Goal: Register for event/course

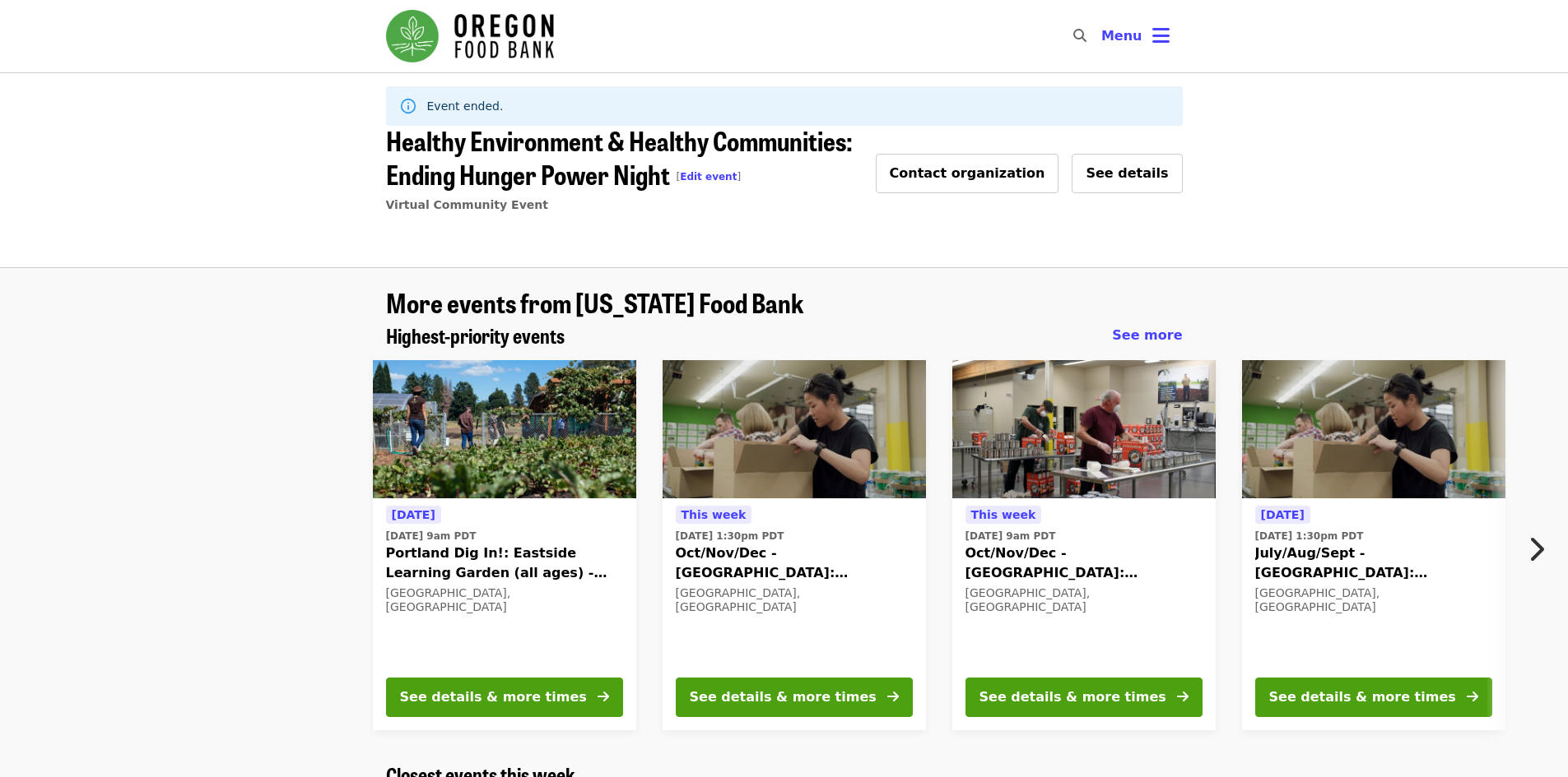
click at [1156, 16] on nav "Skip to content ​ Menu" at bounding box center [784, 36] width 823 height 72
click at [1160, 27] on icon "bars icon" at bounding box center [1160, 35] width 18 height 23
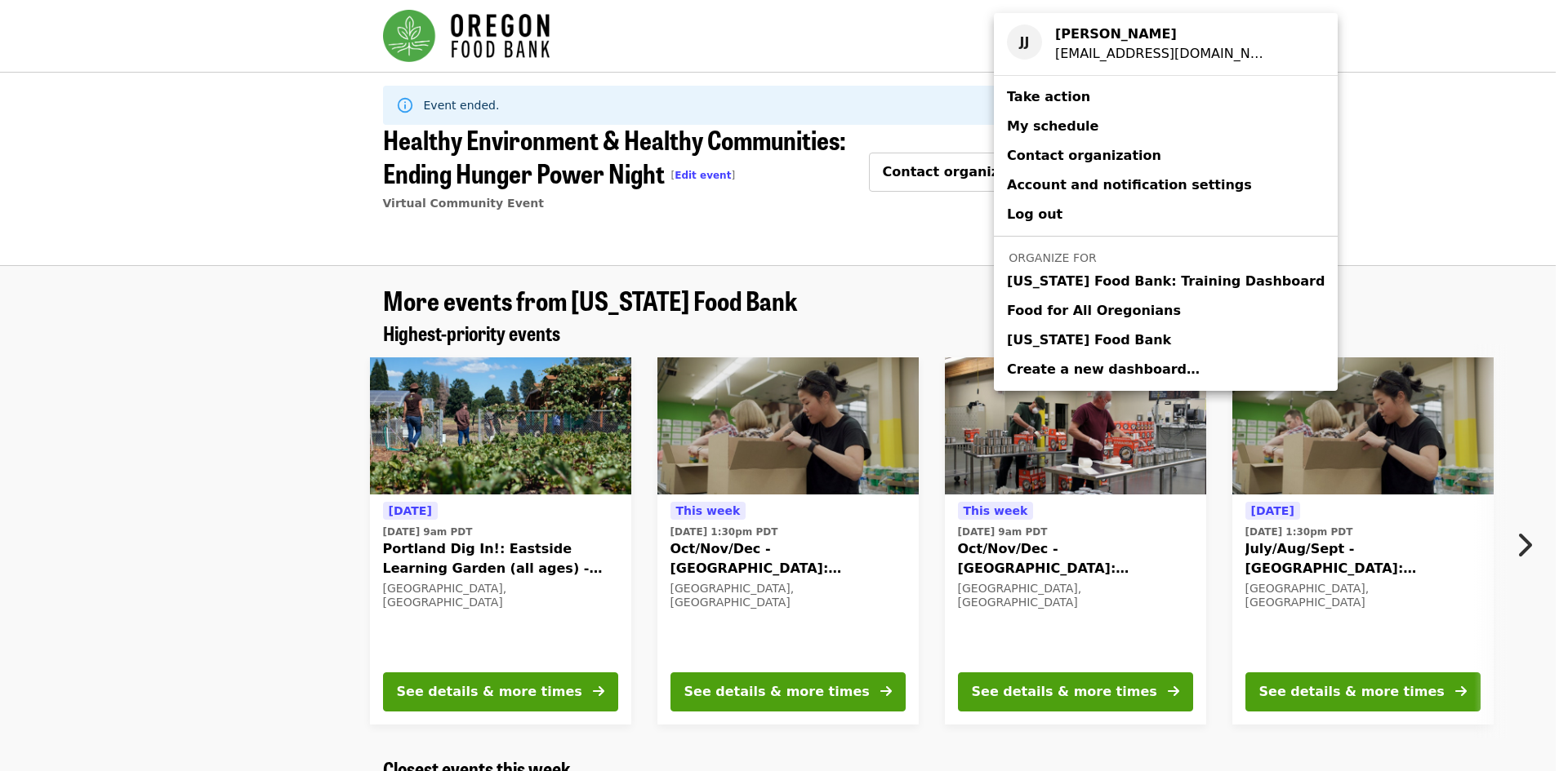
click at [1103, 334] on span "Oregon Food Bank" at bounding box center [1089, 340] width 164 height 19
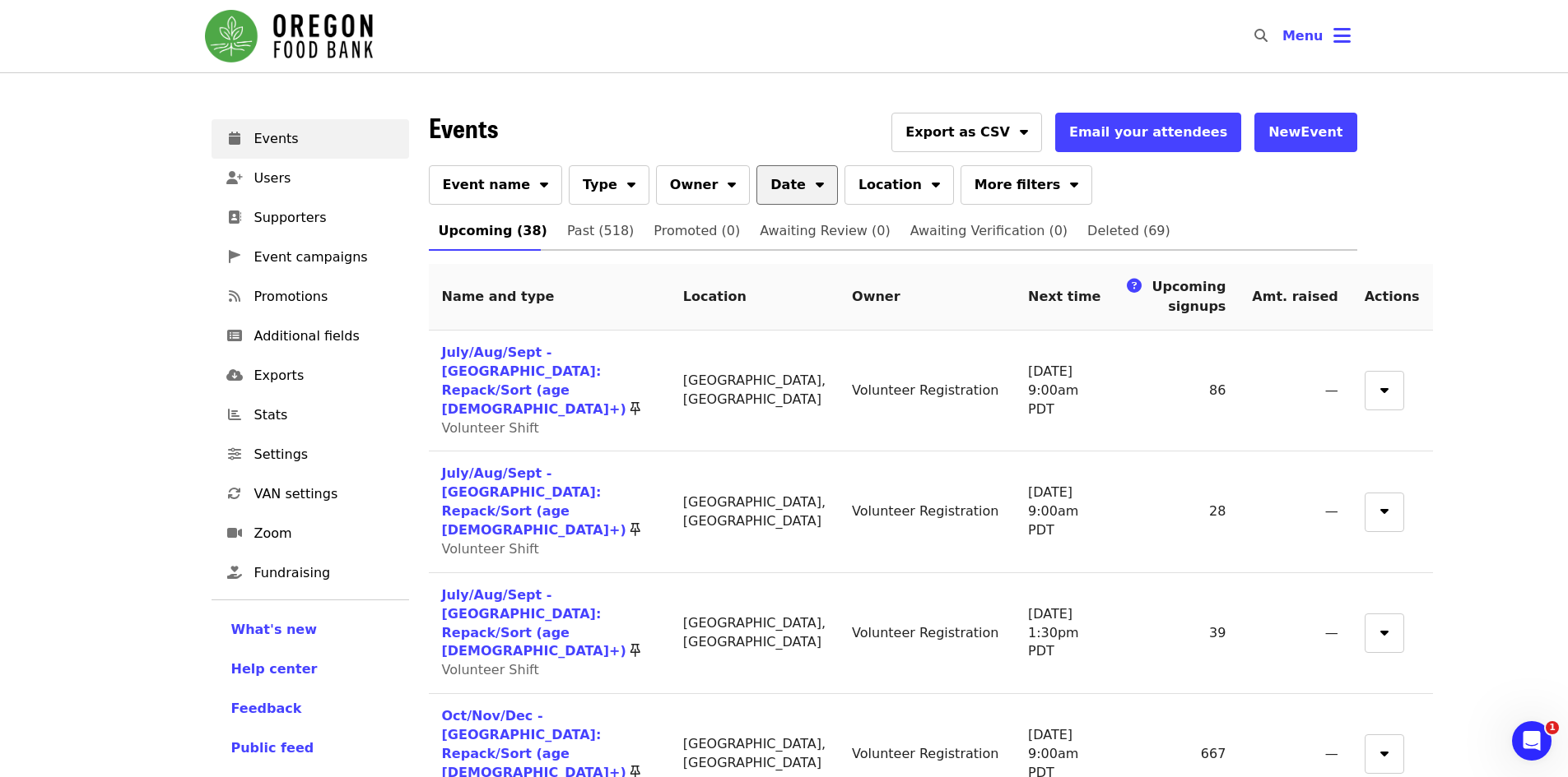
click at [815, 182] on icon "sort-down icon" at bounding box center [819, 182] width 8 height 16
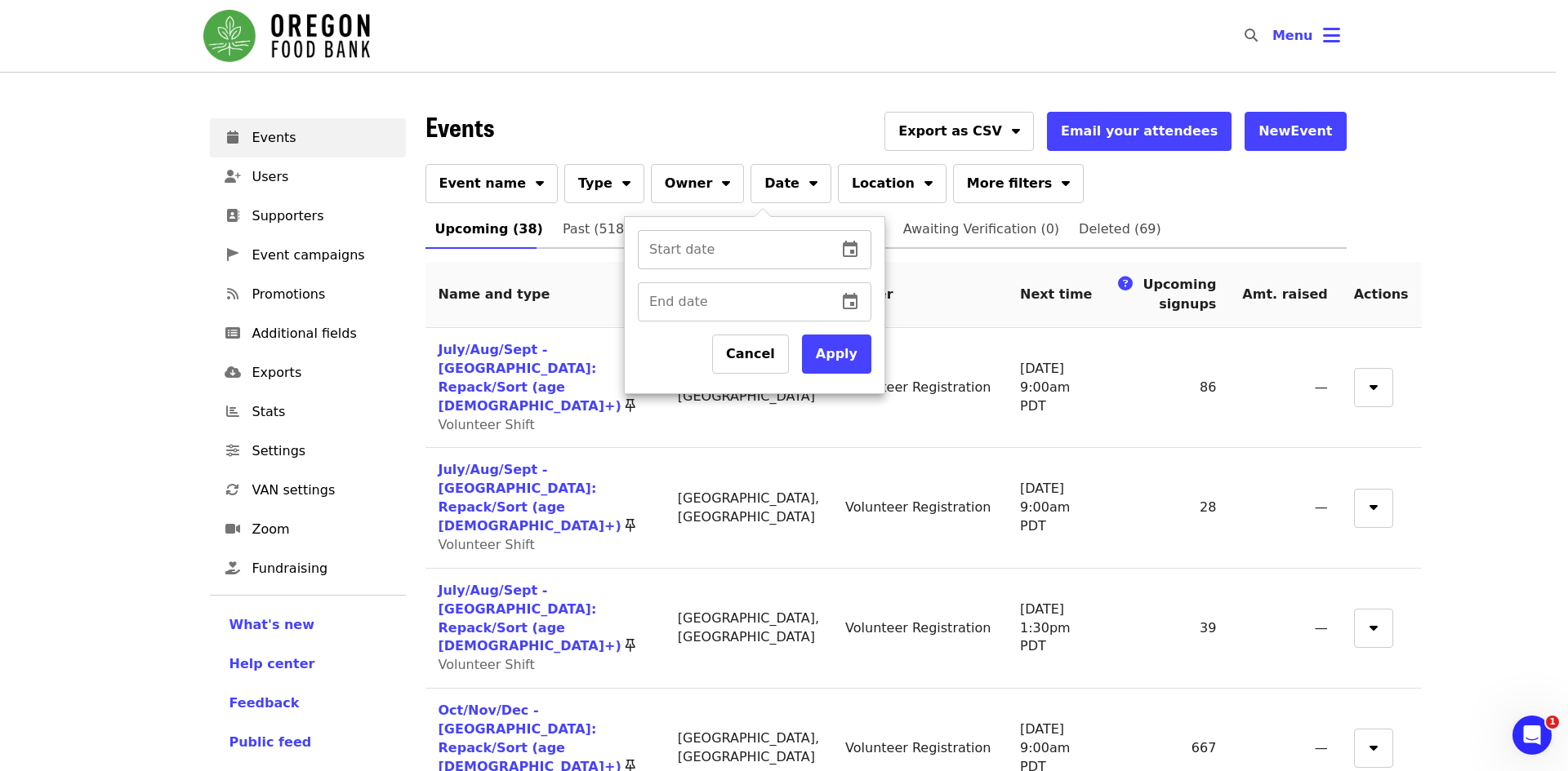
click at [851, 245] on icon "change date" at bounding box center [850, 248] width 15 height 16
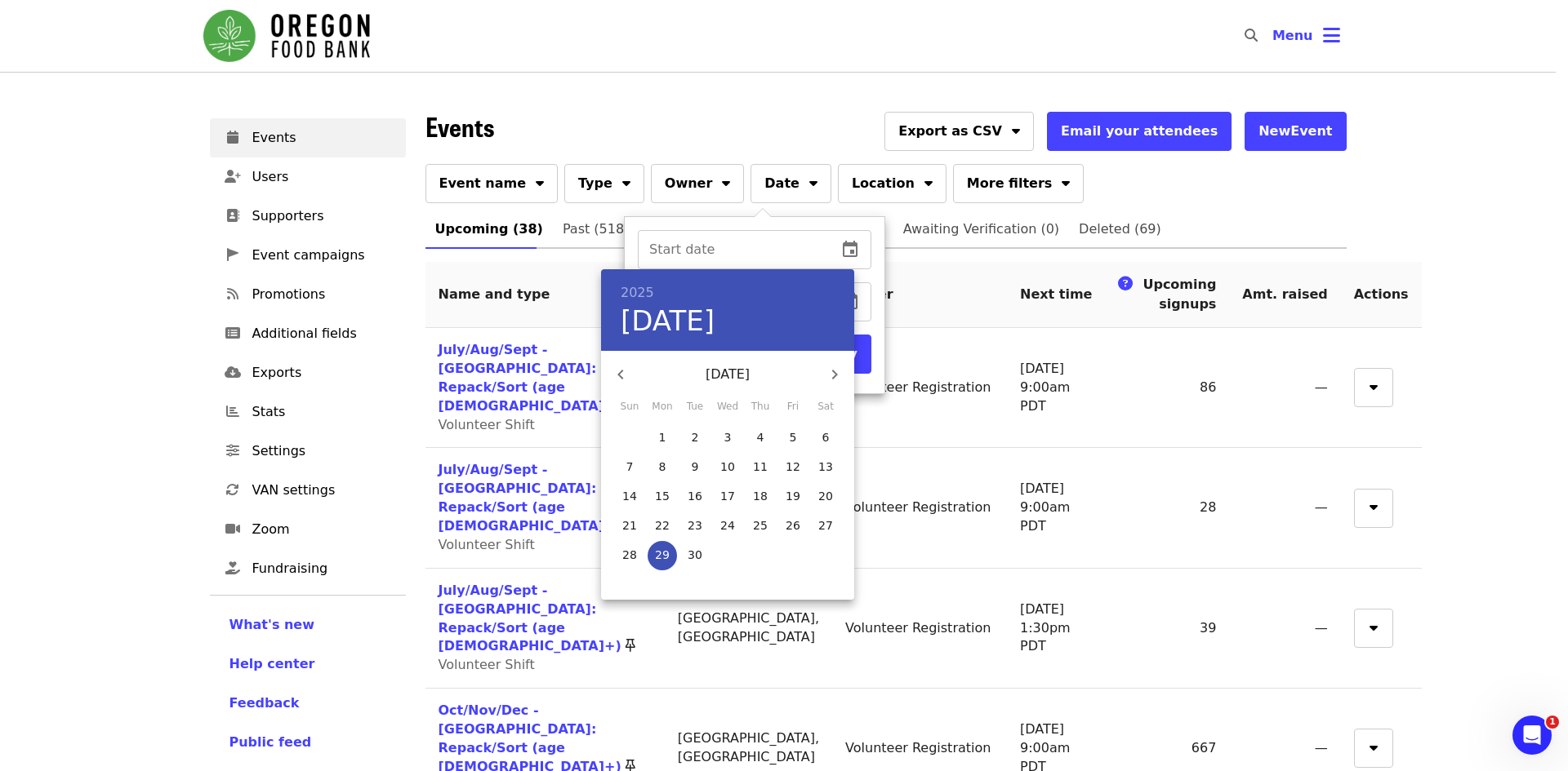
click at [663, 561] on p "29" at bounding box center [662, 555] width 15 height 16
type input "**********"
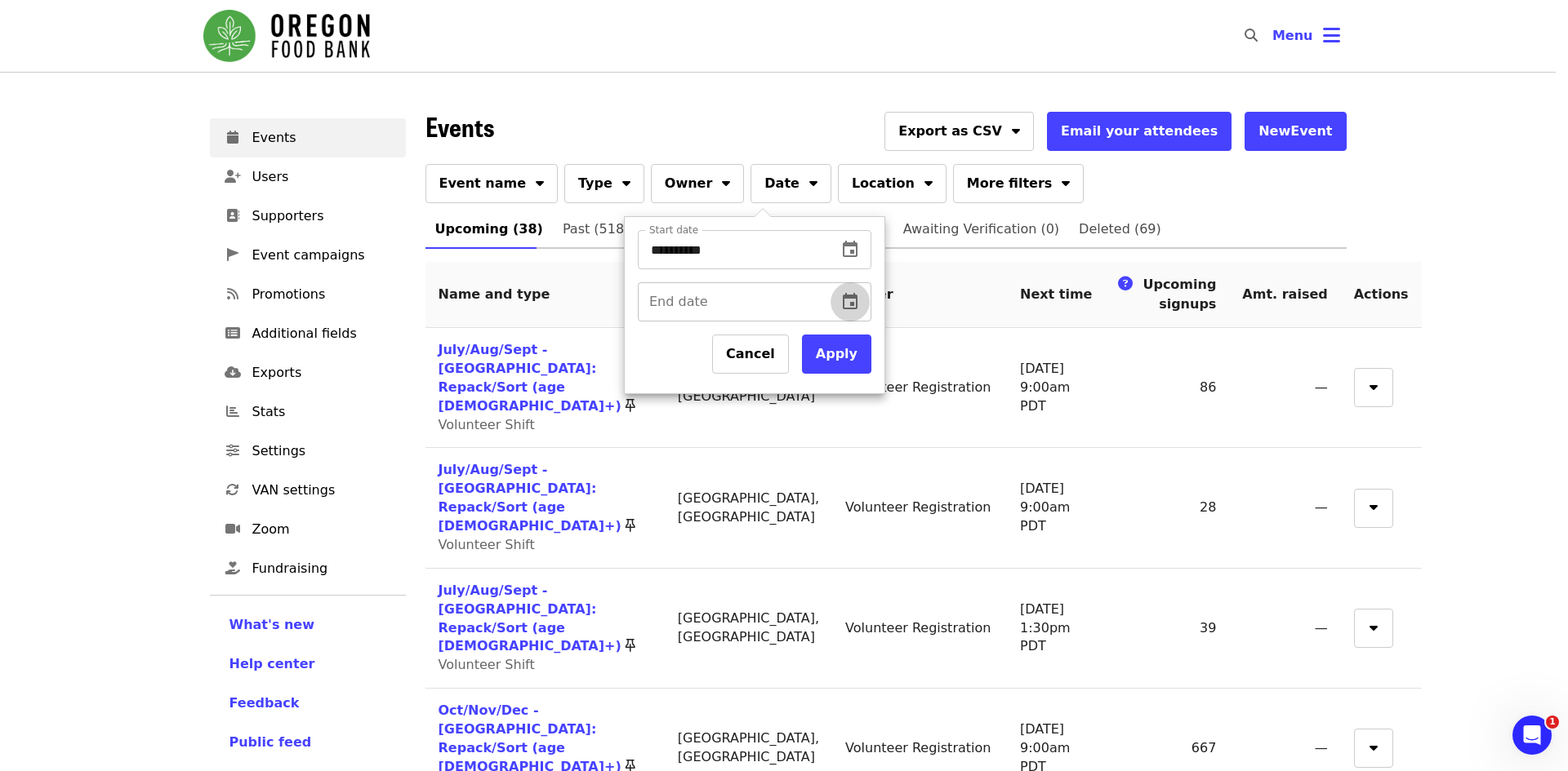
click at [844, 294] on icon "change date" at bounding box center [850, 302] width 19 height 19
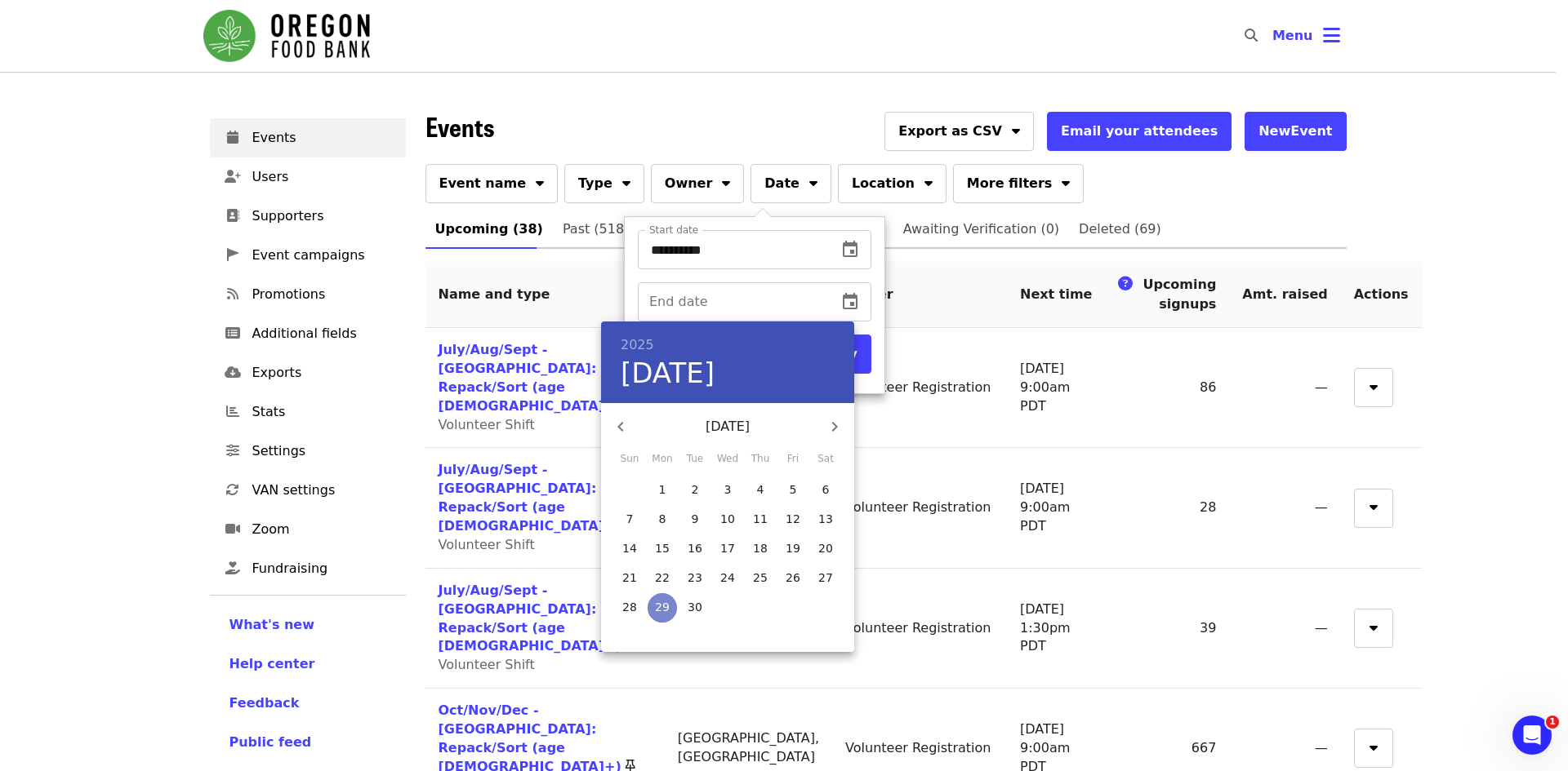
click at [658, 597] on button "29" at bounding box center [662, 608] width 29 height 29
type input "**********"
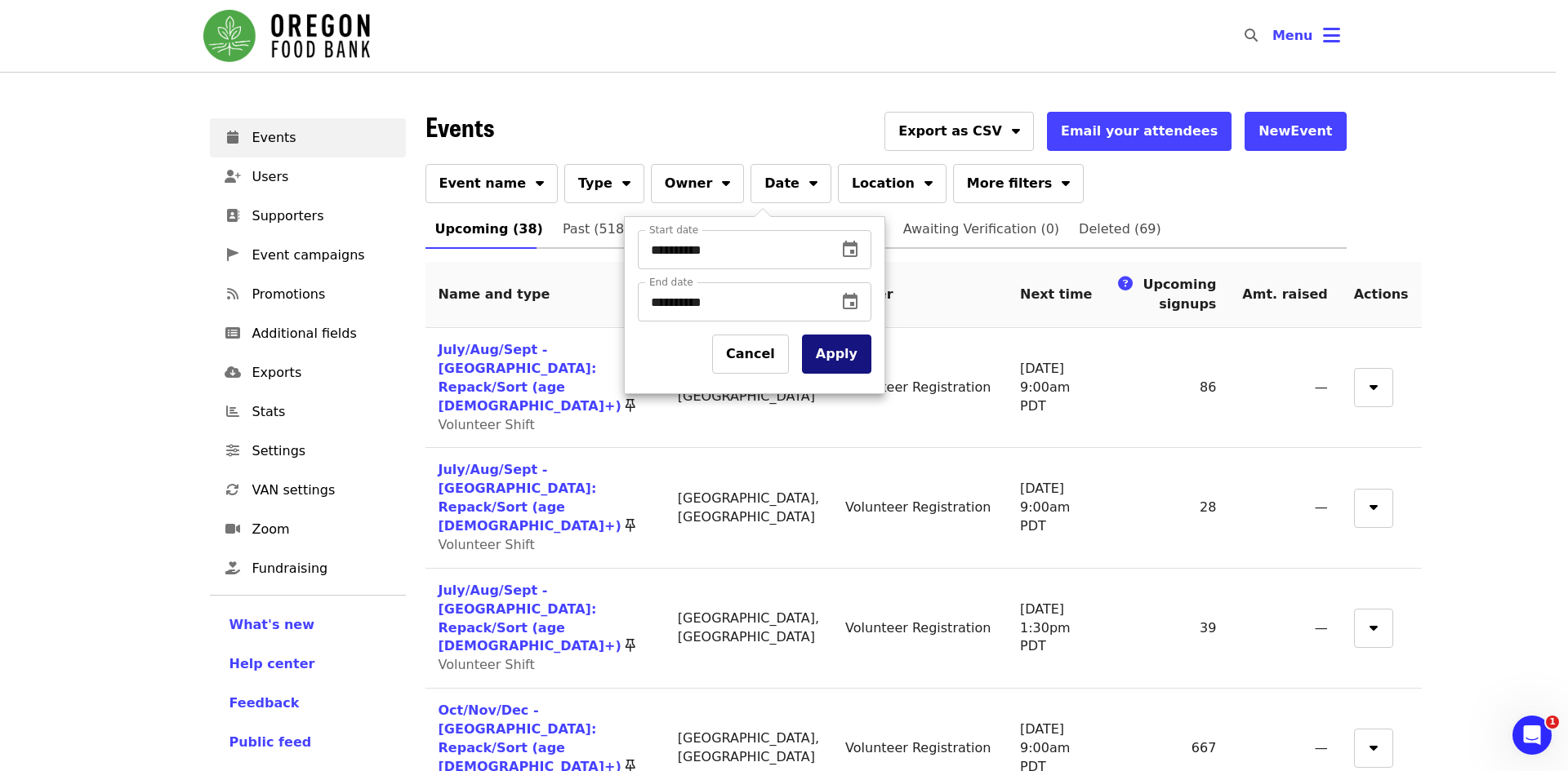
click at [843, 355] on button "Apply" at bounding box center [837, 354] width 70 height 39
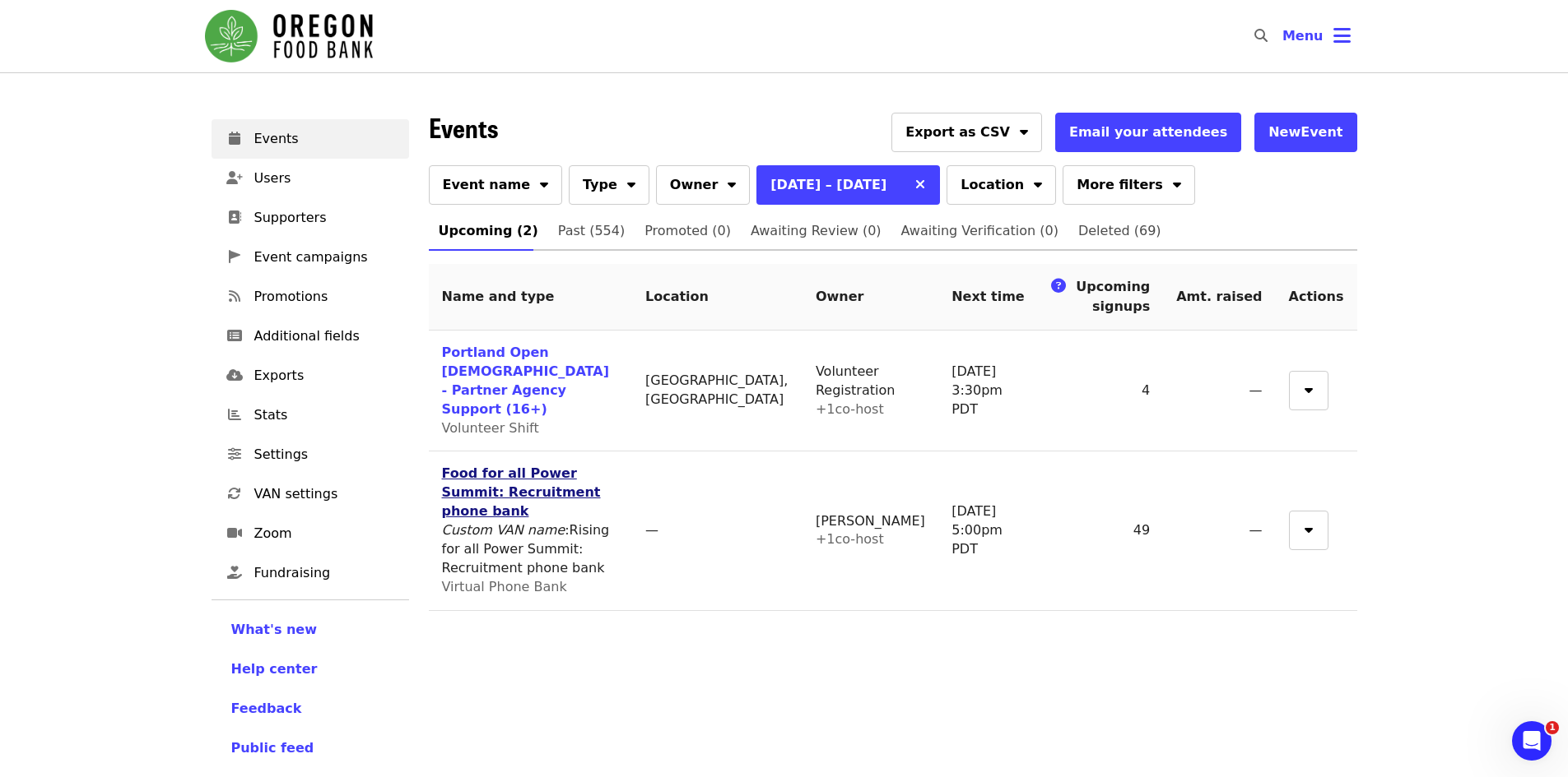
click at [561, 465] on link "Food for all Power Summit: Recruitment phone bank" at bounding box center [521, 492] width 158 height 54
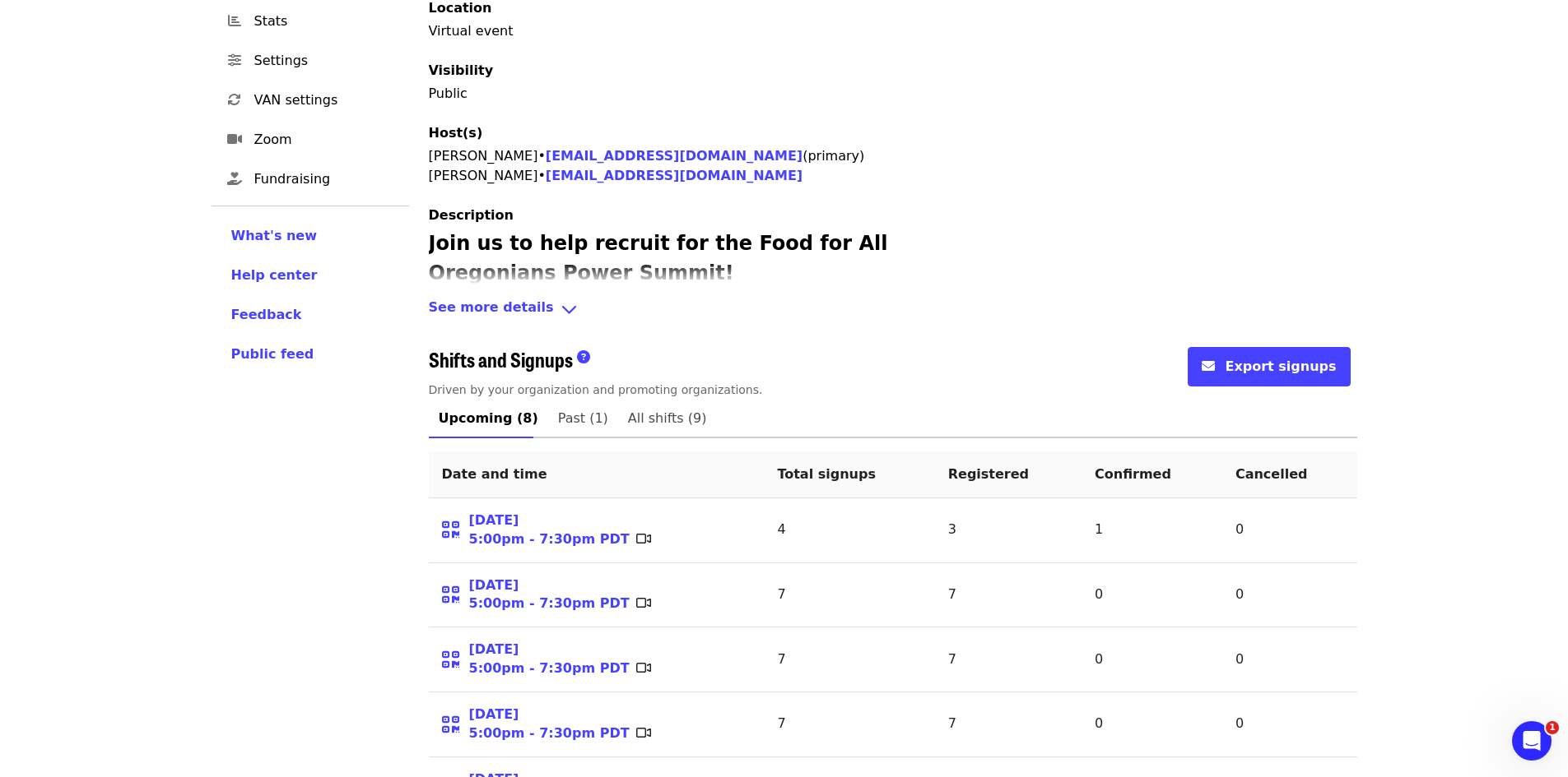
scroll to position [494, 0]
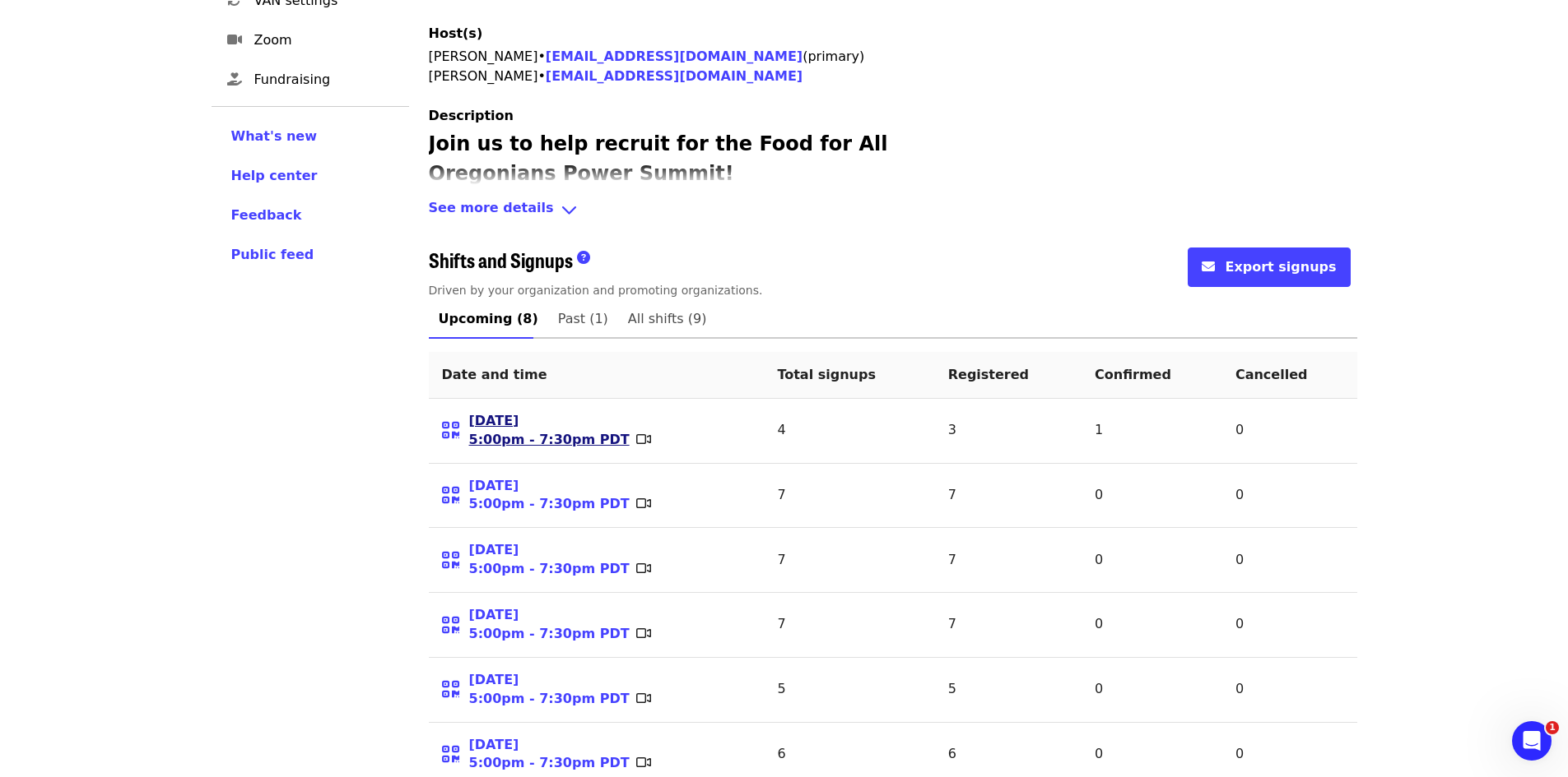
click at [527, 429] on link "Mon 9/29/25 5:00pm - 7:30pm PDT" at bounding box center [549, 431] width 160 height 38
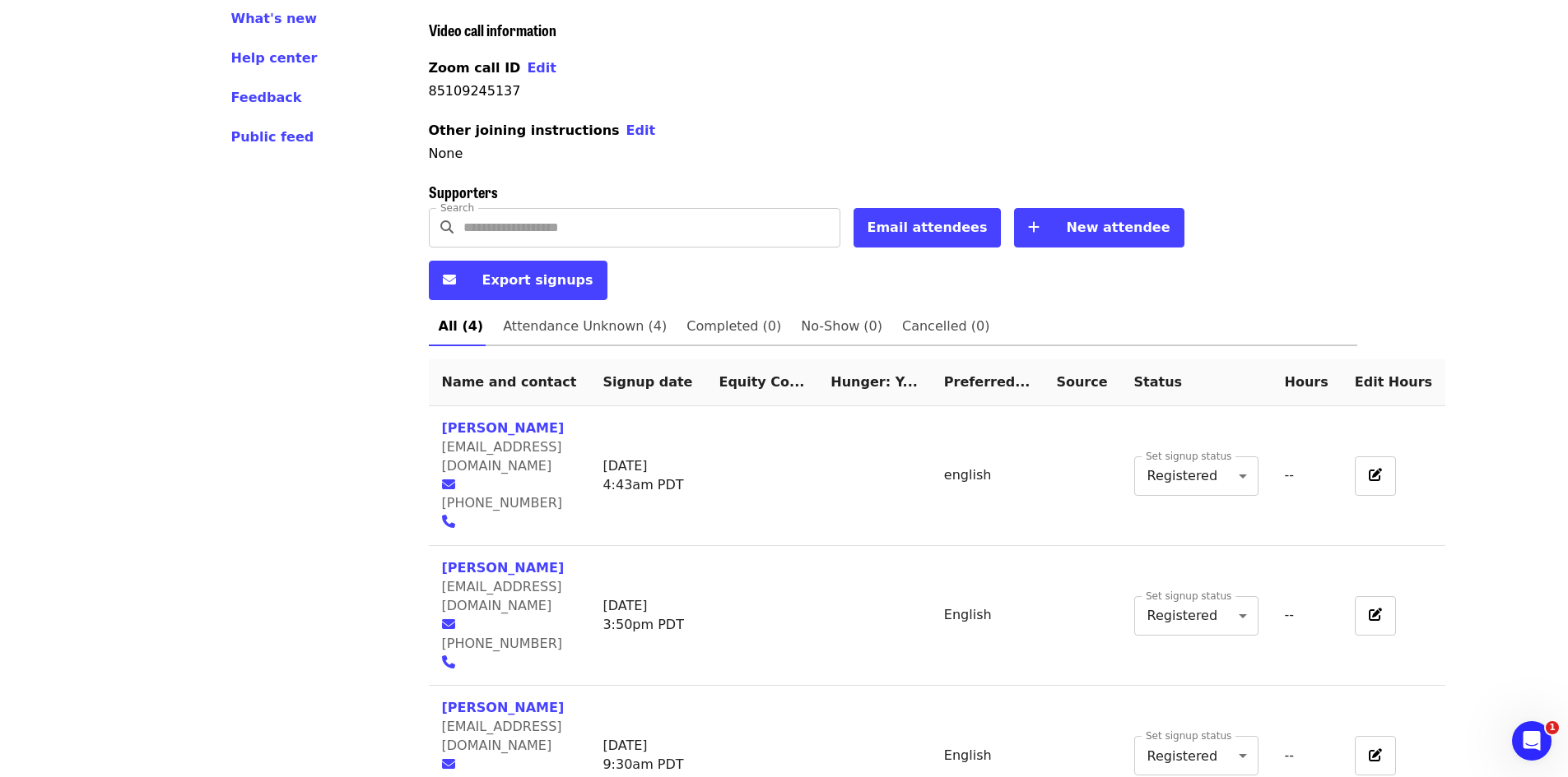
scroll to position [626, 0]
